Goal: Use online tool/utility: Utilize a website feature to perform a specific function

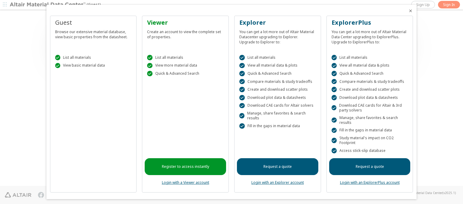
click at [408, 11] on icon "Close" at bounding box center [410, 10] width 5 height 5
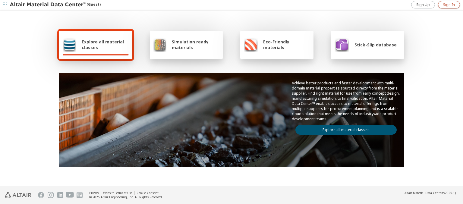
click at [449, 5] on span "Sign In" at bounding box center [449, 4] width 12 height 5
click at [48, 5] on img at bounding box center [48, 5] width 77 height 6
click at [103, 45] on span "Explore all material classes" at bounding box center [105, 44] width 47 height 11
click at [344, 128] on link "Explore all material classes" at bounding box center [346, 130] width 101 height 10
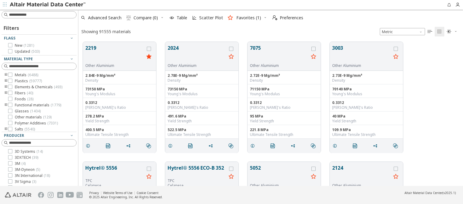
scroll to position [144, 380]
click at [207, 18] on span "Scatter Plot" at bounding box center [211, 18] width 24 height 4
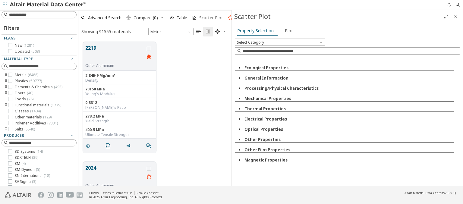
scroll to position [144, 148]
click at [239, 68] on icon "button" at bounding box center [239, 67] width 5 height 5
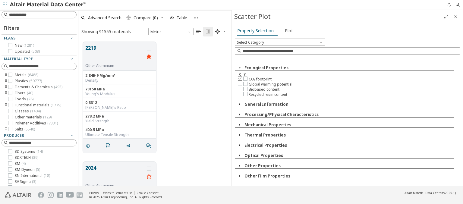
click at [240, 78] on icon at bounding box center [240, 78] width 4 height 4
click at [245, 78] on icon at bounding box center [245, 78] width 4 height 4
click at [287, 30] on span "Plot" at bounding box center [289, 31] width 8 height 10
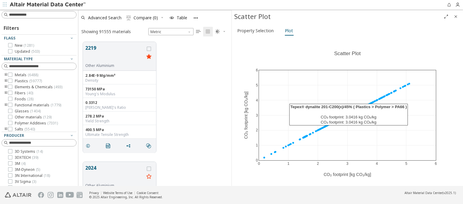
click at [48, 5] on img at bounding box center [48, 5] width 77 height 6
